Goal: Information Seeking & Learning: Learn about a topic

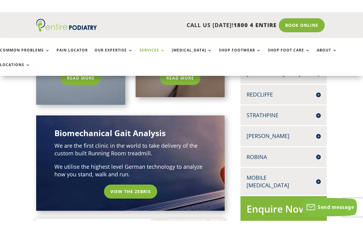
scroll to position [220, 0]
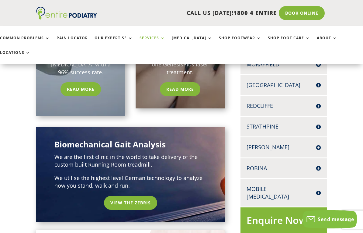
click at [134, 196] on link "View the Zebris" at bounding box center [130, 203] width 53 height 14
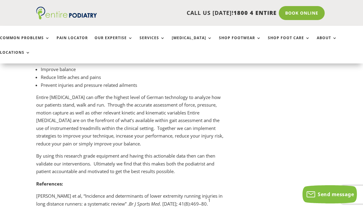
scroll to position [2993, 0]
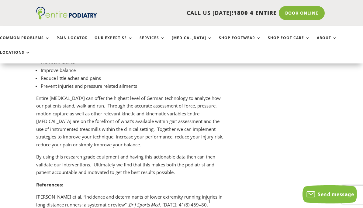
click at [285, 39] on link "Shop Foot Care" at bounding box center [289, 42] width 42 height 13
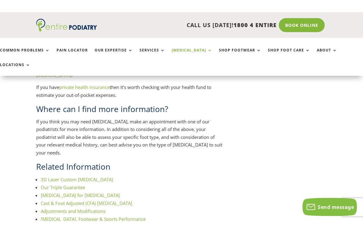
scroll to position [688, 0]
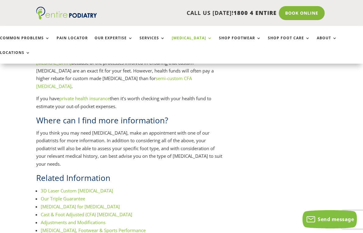
click at [100, 219] on link "Adjustments and Modifications" at bounding box center [73, 222] width 65 height 6
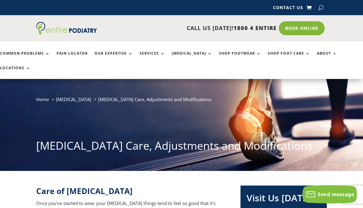
click at [321, 6] on button "button" at bounding box center [320, 7] width 5 height 9
click at [268, 10] on input "search" at bounding box center [286, 7] width 49 height 5
type input "****"
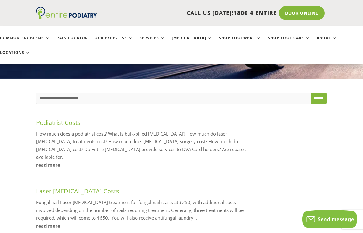
scroll to position [93, 0]
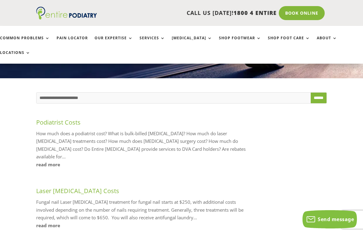
click at [57, 161] on link "read more" at bounding box center [145, 165] width 218 height 8
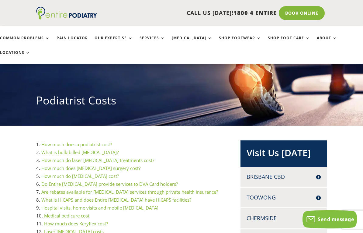
scroll to position [47, 0]
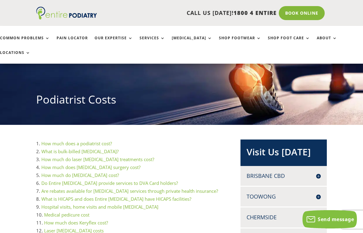
click at [92, 140] on link "How much does a podiatrist cost?" at bounding box center [76, 143] width 71 height 6
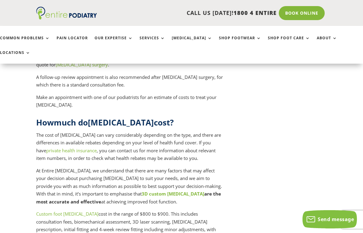
scroll to position [1587, 0]
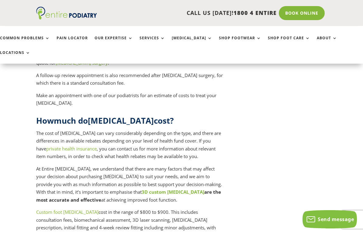
click at [68, 209] on link "Custom foot orthotics" at bounding box center [67, 212] width 62 height 6
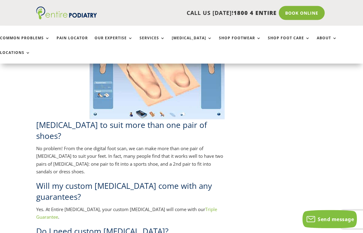
scroll to position [587, 0]
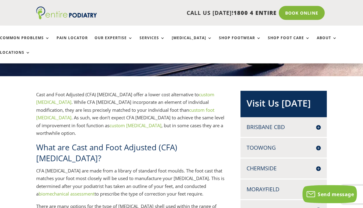
scroll to position [95, 0]
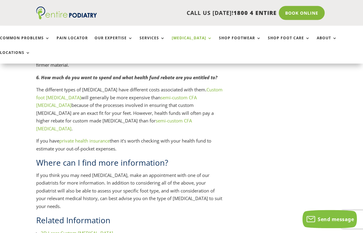
scroll to position [646, 0]
